Goal: Task Accomplishment & Management: Manage account settings

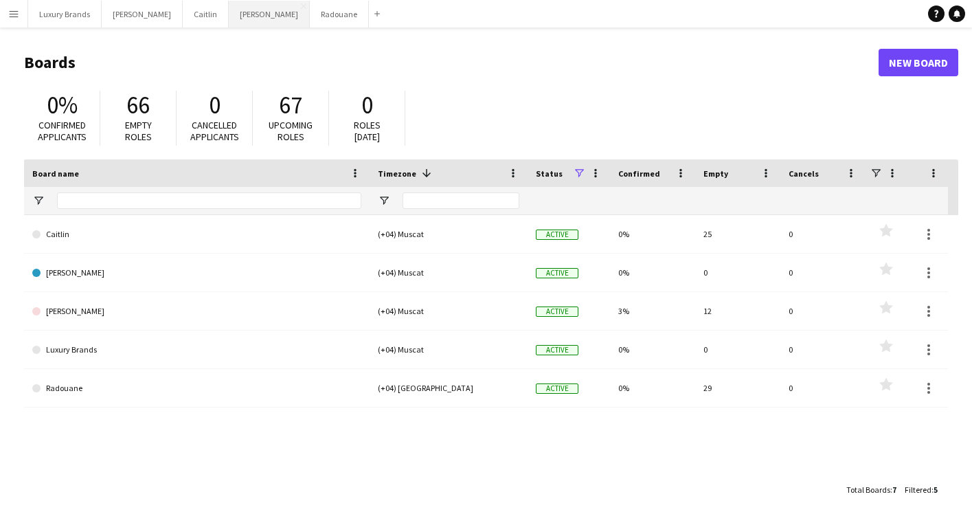
click at [229, 19] on button "[PERSON_NAME]" at bounding box center [269, 14] width 81 height 27
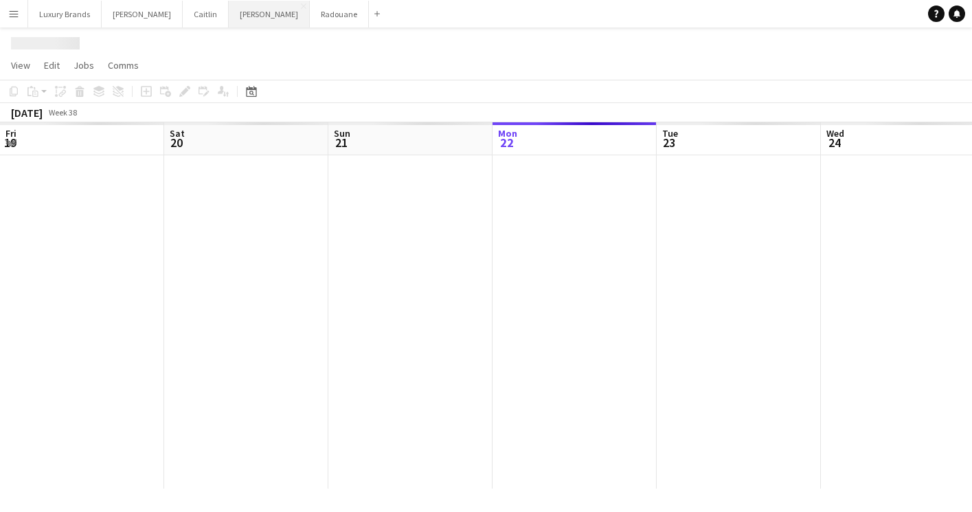
scroll to position [0, 328]
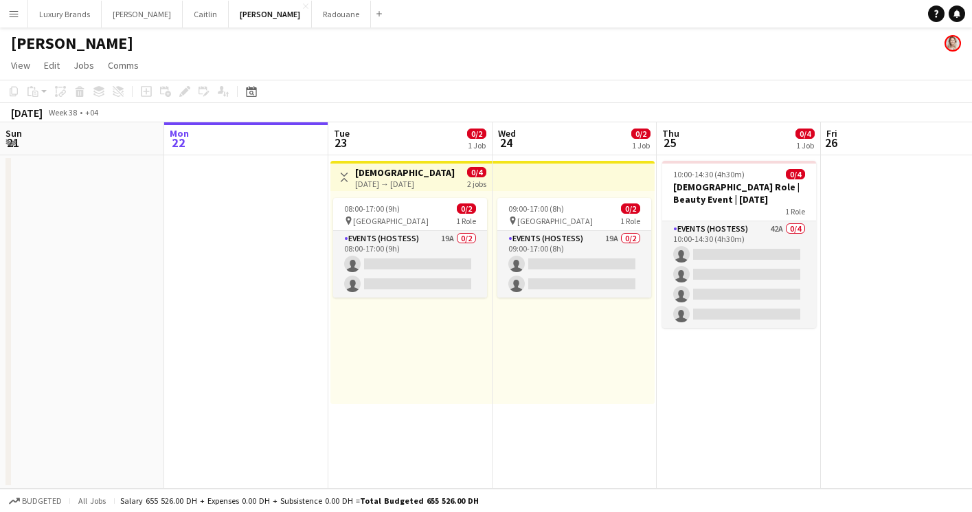
click at [463, 69] on app-page-menu "View Day view expanded Day view collapsed Month view Date picker Jump to [DATE]…" at bounding box center [486, 67] width 972 height 26
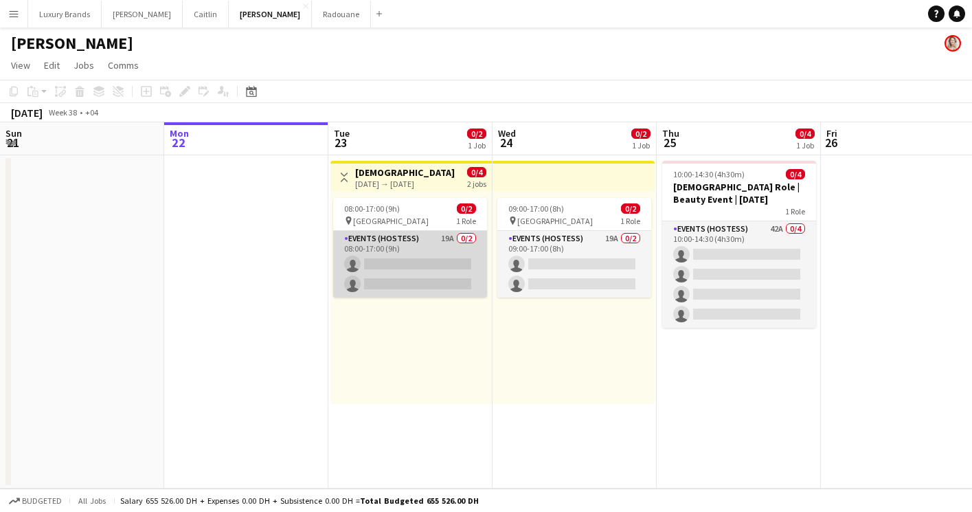
click at [435, 245] on app-card-role "Events (Hostess) 19A 0/2 08:00-17:00 (9h) single-neutral-actions single-neutral…" at bounding box center [410, 264] width 154 height 67
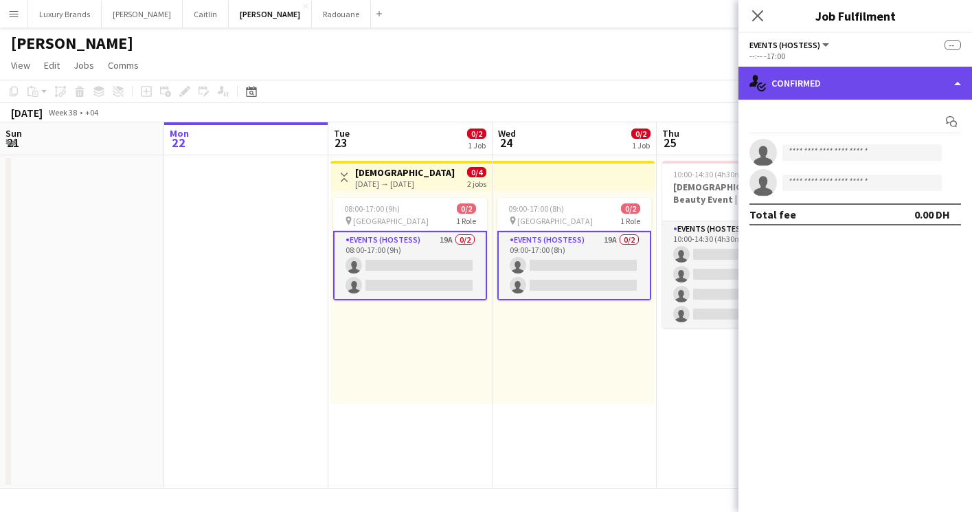
click at [810, 88] on div "single-neutral-actions-check-2 Confirmed" at bounding box center [854, 83] width 233 height 33
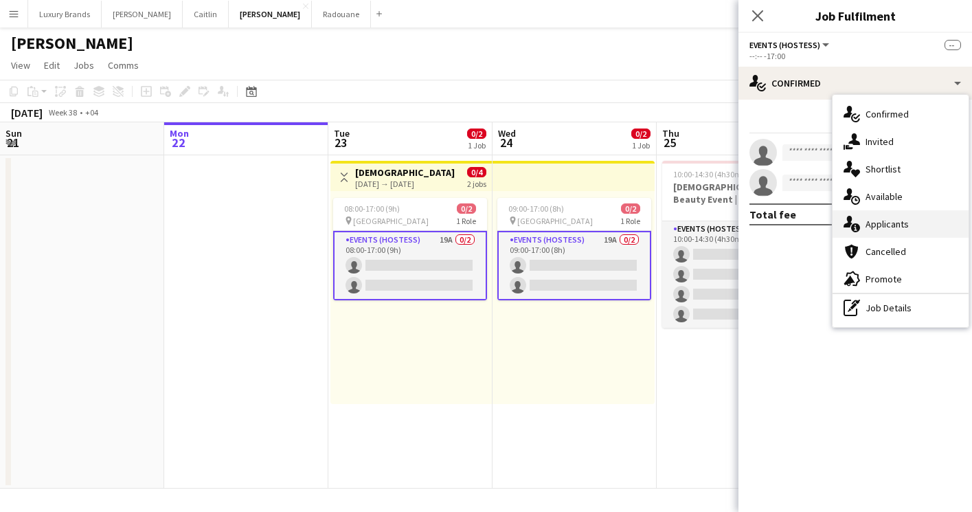
click at [869, 222] on span "Applicants" at bounding box center [886, 224] width 43 height 12
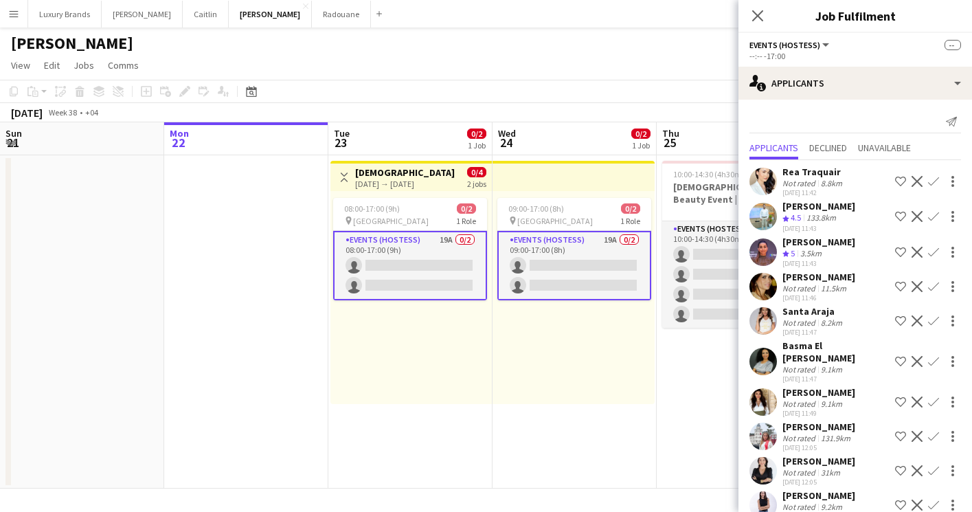
click at [934, 181] on app-icon "Confirm" at bounding box center [933, 181] width 11 height 11
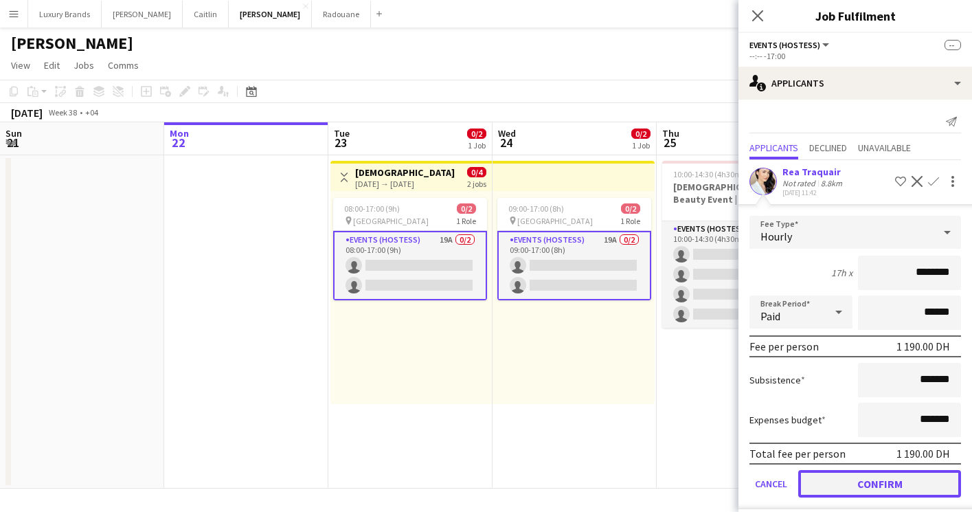
click at [880, 485] on button "Confirm" at bounding box center [879, 483] width 163 height 27
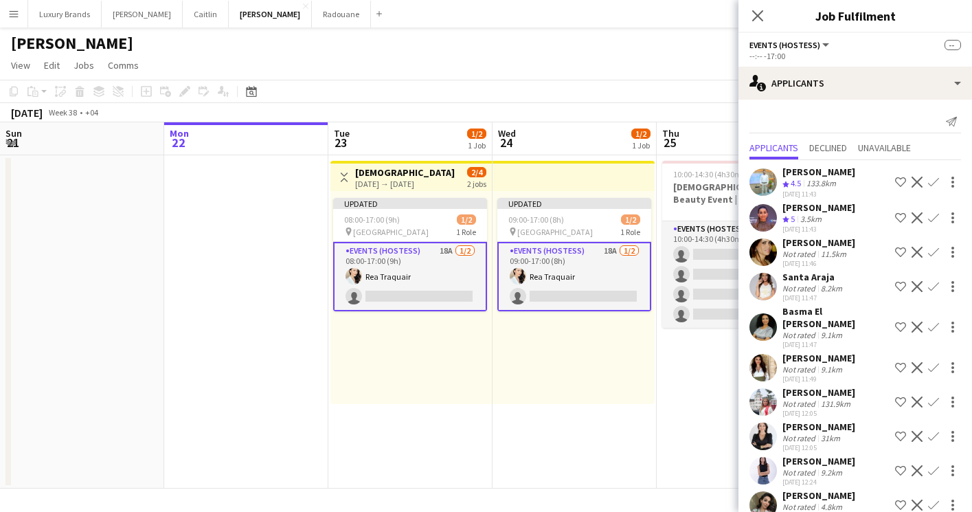
click at [934, 217] on app-icon "Confirm" at bounding box center [933, 217] width 11 height 11
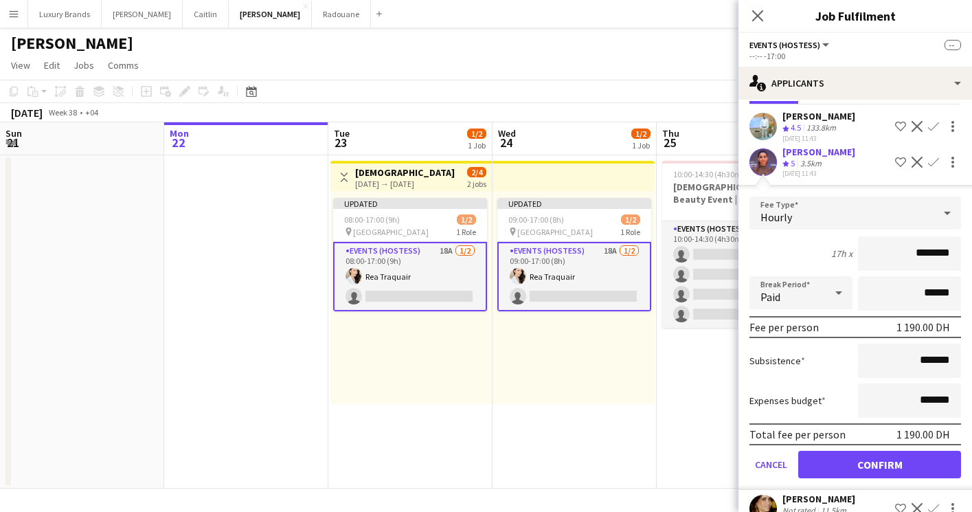
scroll to position [71, 0]
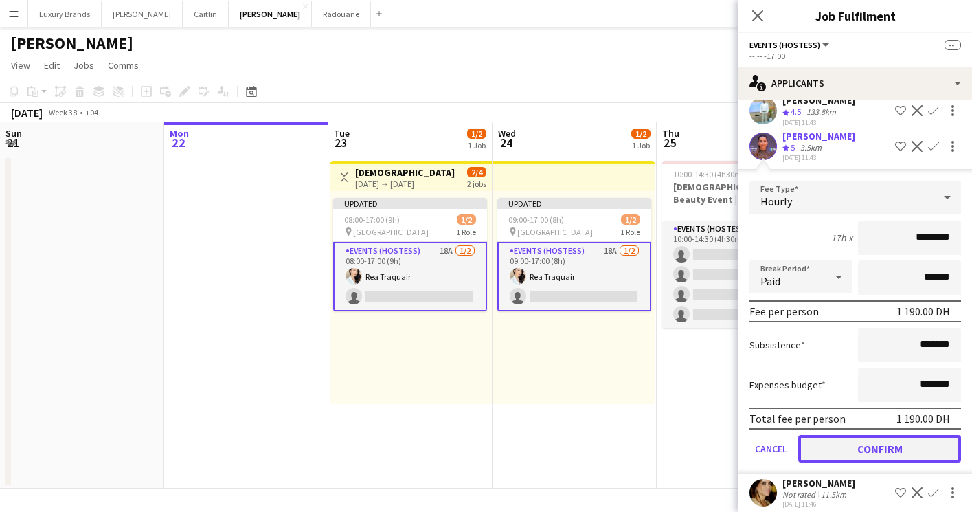
click at [864, 448] on button "Confirm" at bounding box center [879, 448] width 163 height 27
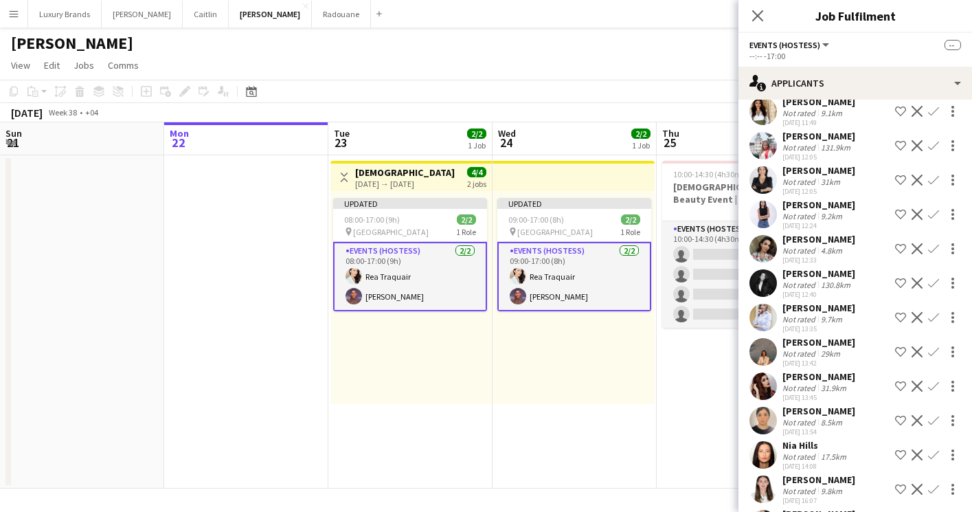
scroll to position [249, 0]
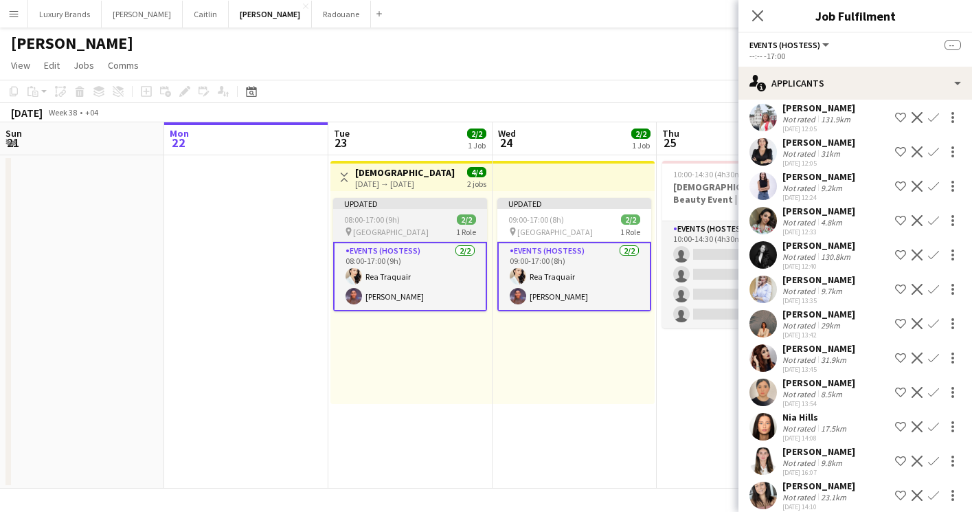
click at [401, 210] on app-job-card "Updated 08:00-17:00 (9h) 2/2 pin Le [GEOGRAPHIC_DATA] 1 Role Events (Hostess) […" at bounding box center [410, 254] width 154 height 113
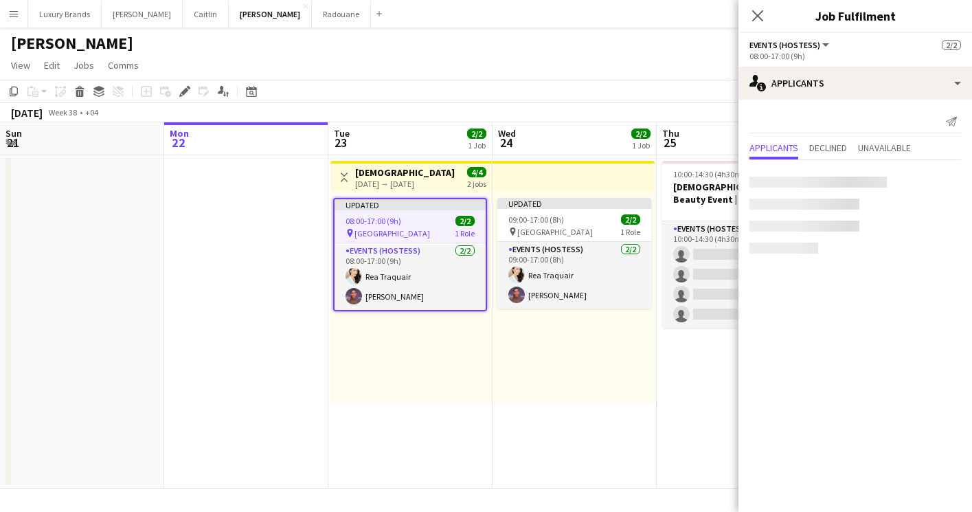
scroll to position [0, 0]
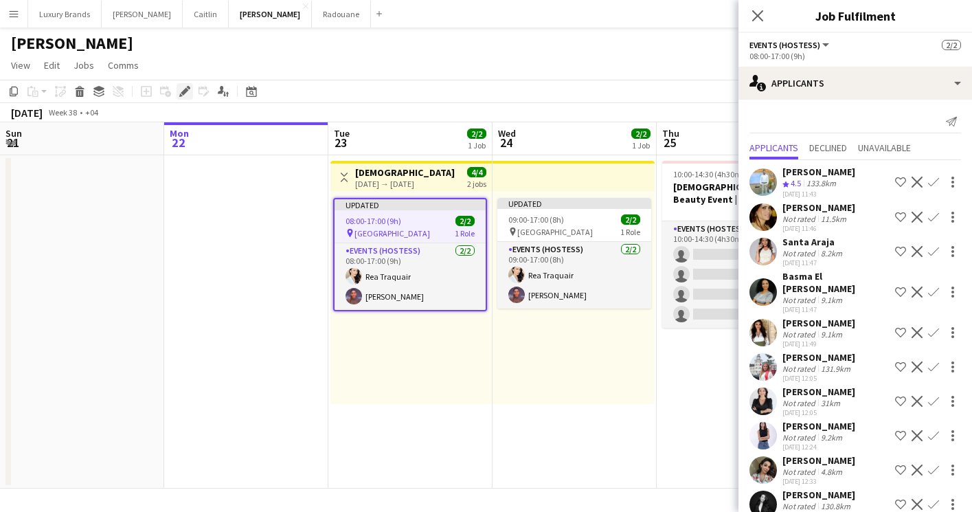
click at [184, 94] on icon at bounding box center [185, 92] width 8 height 8
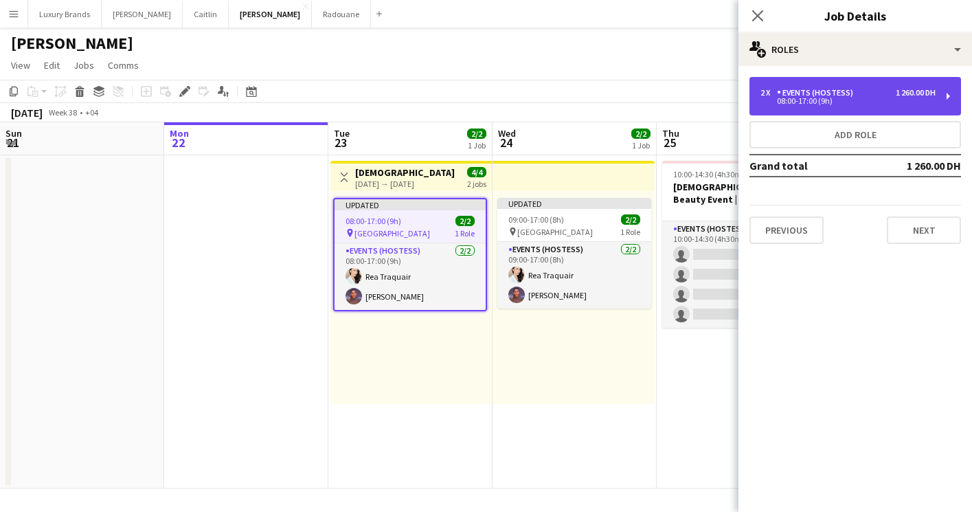
click at [830, 81] on div "2 x Events (Hostess) 1 260.00 DH 08:00-17:00 (9h)" at bounding box center [854, 96] width 211 height 38
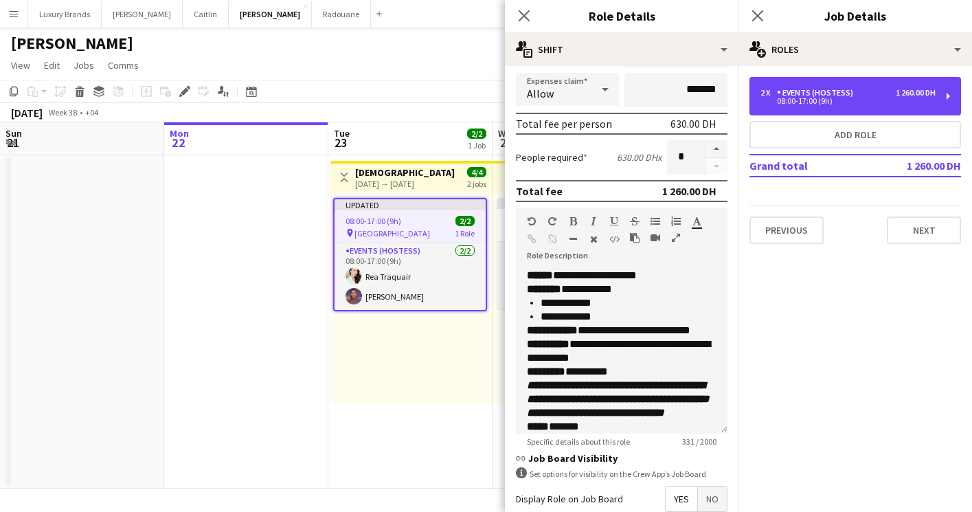
scroll to position [25, 0]
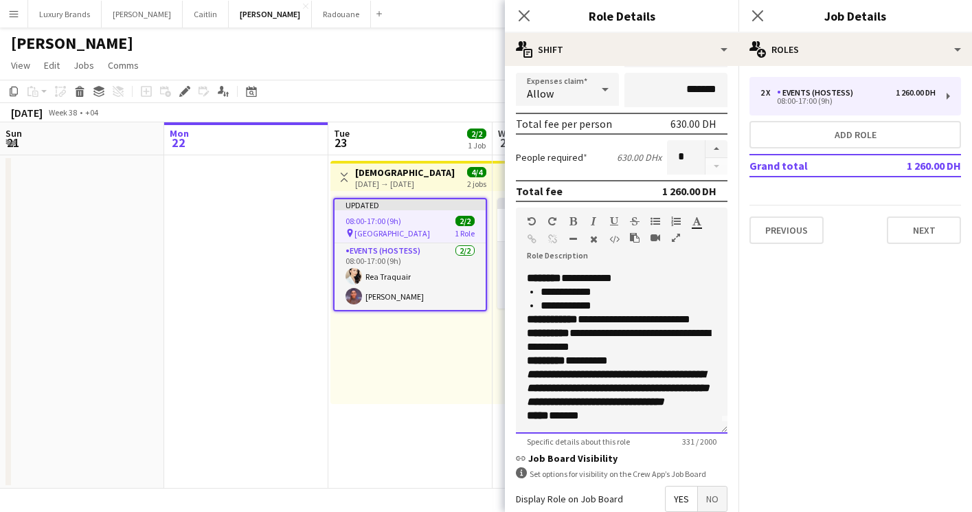
click at [593, 417] on div "***** ******" at bounding box center [622, 416] width 190 height 14
